Goal: Information Seeking & Learning: Understand process/instructions

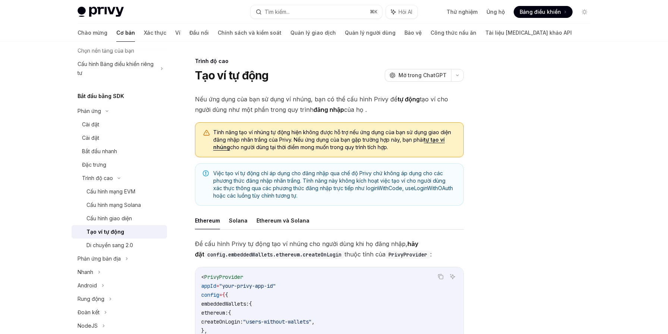
click at [562, 162] on div at bounding box center [539, 195] width 113 height 277
click at [260, 139] on font "Tính năng tạo ví nhúng tự động hiện không được hỗ trợ nếu ứng dụng của bạn sử d…" at bounding box center [332, 136] width 238 height 14
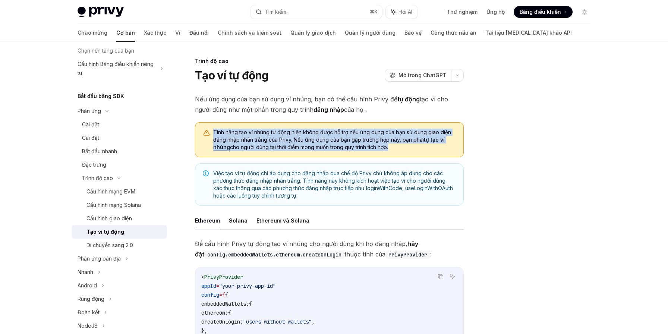
click at [260, 139] on font "Tính năng tạo ví nhúng tự động hiện không được hỗ trợ nếu ứng dụng của bạn sử d…" at bounding box center [332, 136] width 238 height 14
click at [274, 140] on font "Tính năng tạo ví nhúng tự động hiện không được hỗ trợ nếu ứng dụng của bạn sử d…" at bounding box center [332, 136] width 238 height 14
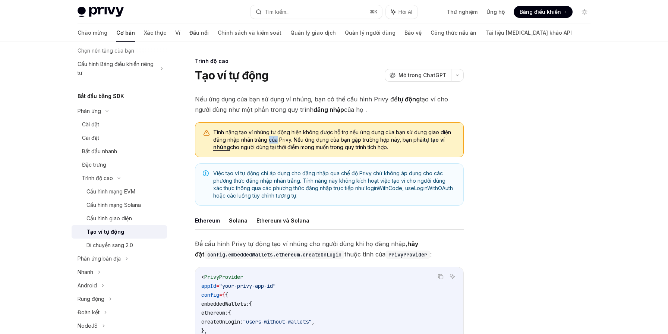
click at [274, 140] on font "Tính năng tạo ví nhúng tự động hiện không được hỗ trợ nếu ứng dụng của bạn sử d…" at bounding box center [332, 136] width 238 height 14
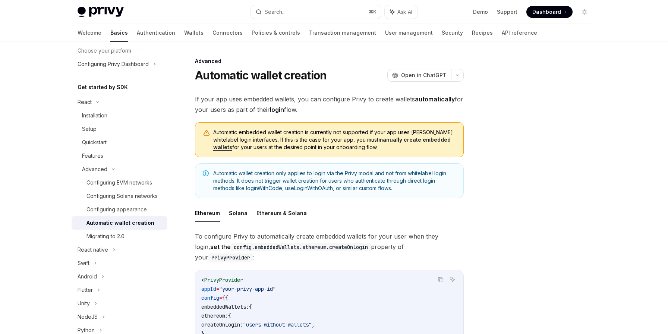
click at [415, 174] on span "Automatic wallet creation only applies to login via the Privy modal and not fro…" at bounding box center [334, 181] width 243 height 22
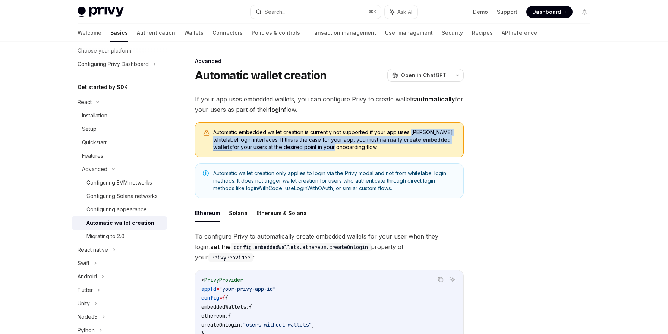
drag, startPoint x: 412, startPoint y: 132, endPoint x: 250, endPoint y: 154, distance: 163.8
click at [250, 154] on div "Automatic embedded wallet creation is currently not supported if your app uses …" at bounding box center [329, 139] width 269 height 35
click at [244, 142] on span "Automatic embedded wallet creation is currently not supported if your app uses …" at bounding box center [334, 140] width 243 height 22
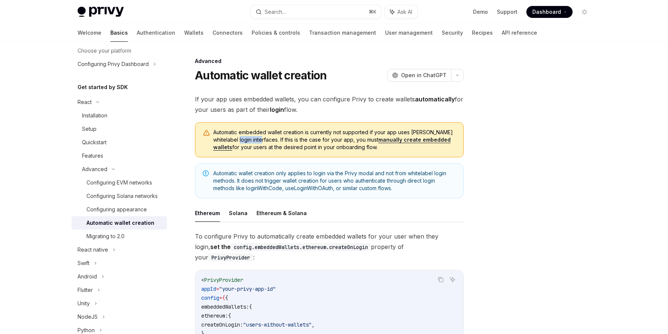
click at [244, 142] on span "Automatic embedded wallet creation is currently not supported if your app uses …" at bounding box center [334, 140] width 243 height 22
click at [439, 135] on span "Automatic embedded wallet creation is currently not supported if your app uses …" at bounding box center [334, 140] width 243 height 22
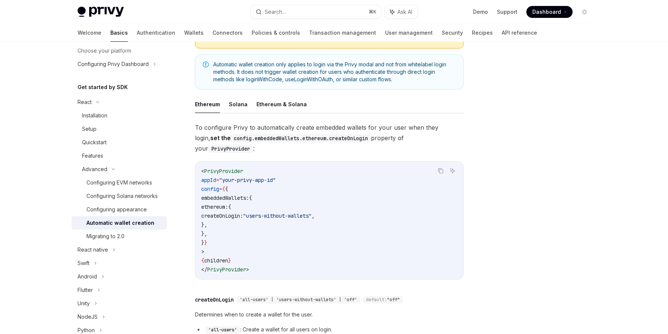
scroll to position [112, 0]
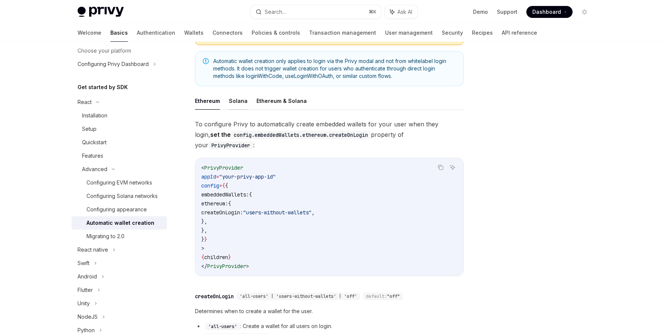
click at [232, 101] on button "Solana" at bounding box center [238, 101] width 19 height 18
type textarea "*"
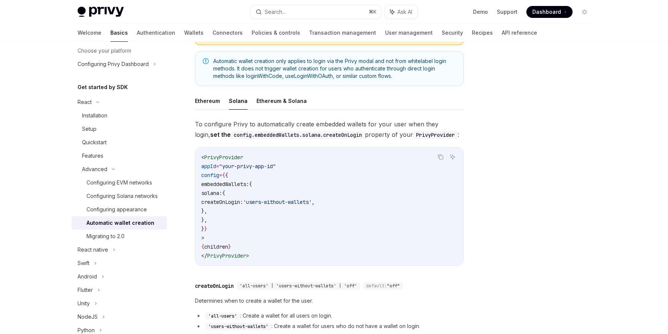
click at [243, 205] on span "createOnLogin:" at bounding box center [222, 202] width 42 height 7
click at [245, 185] on span "embeddedWallets:" at bounding box center [225, 184] width 48 height 7
click at [227, 157] on span "PrivyProvider" at bounding box center [223, 157] width 39 height 7
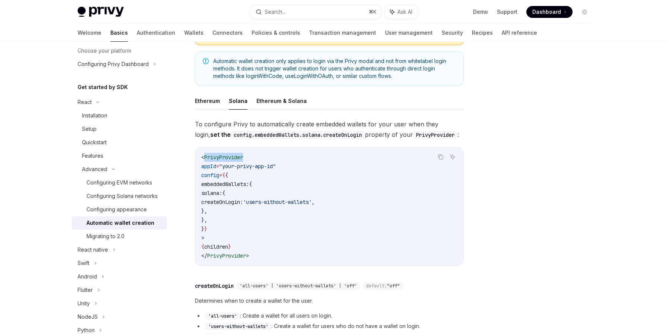
click at [227, 157] on span "PrivyProvider" at bounding box center [223, 157] width 39 height 7
click at [218, 158] on span "PrivyProvider" at bounding box center [223, 157] width 39 height 7
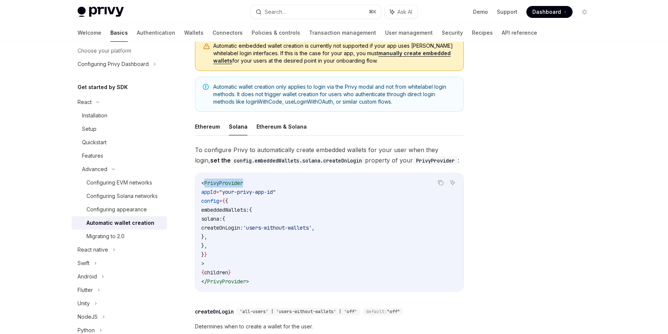
scroll to position [85, 0]
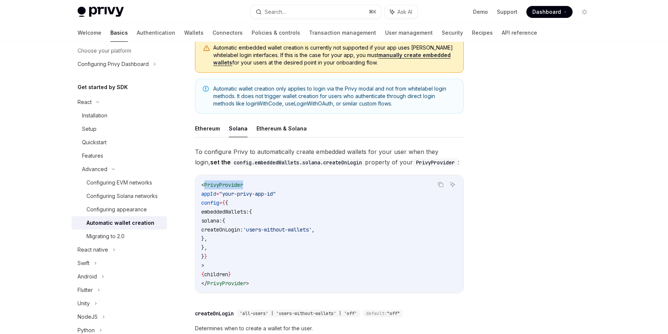
drag, startPoint x: 213, startPoint y: 204, endPoint x: 244, endPoint y: 251, distance: 56.8
click at [244, 251] on code "< PrivyProvider appId = "your-privy-app-id" config = { { embeddedWallets: { sol…" at bounding box center [329, 233] width 256 height 107
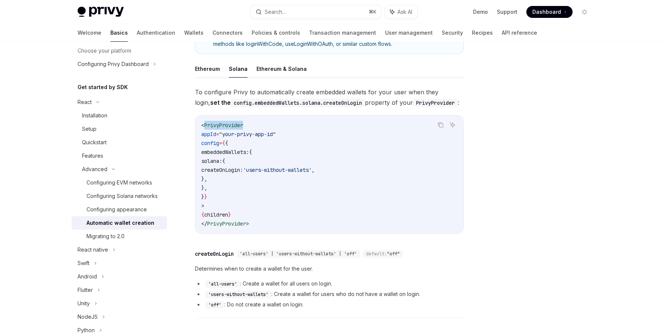
scroll to position [145, 0]
